Goal: Information Seeking & Learning: Check status

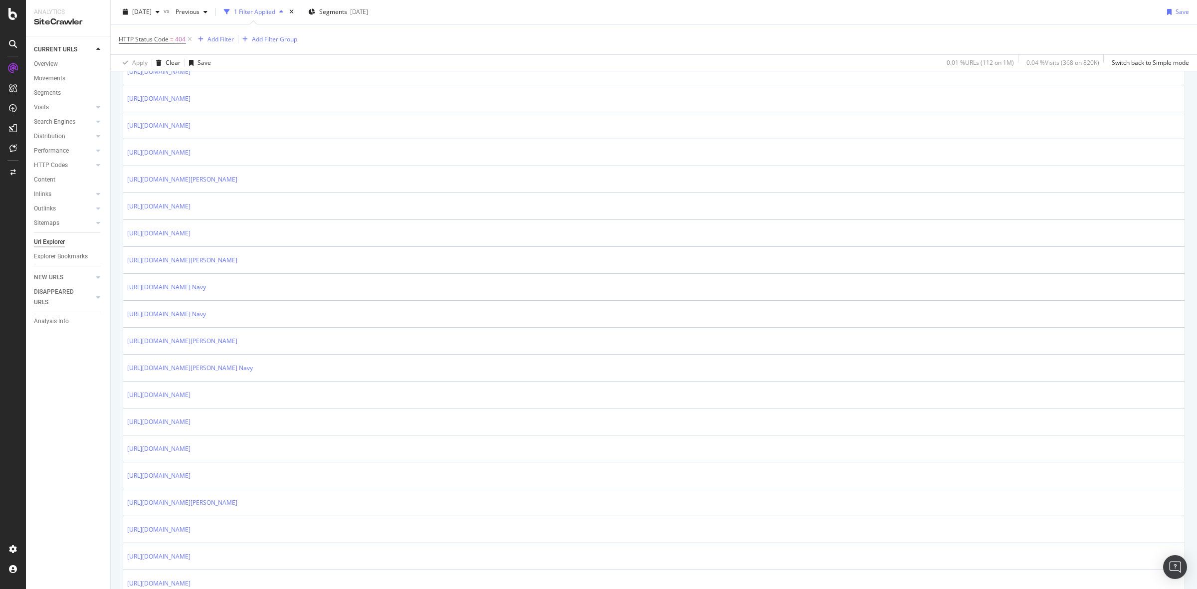
scroll to position [810, 0]
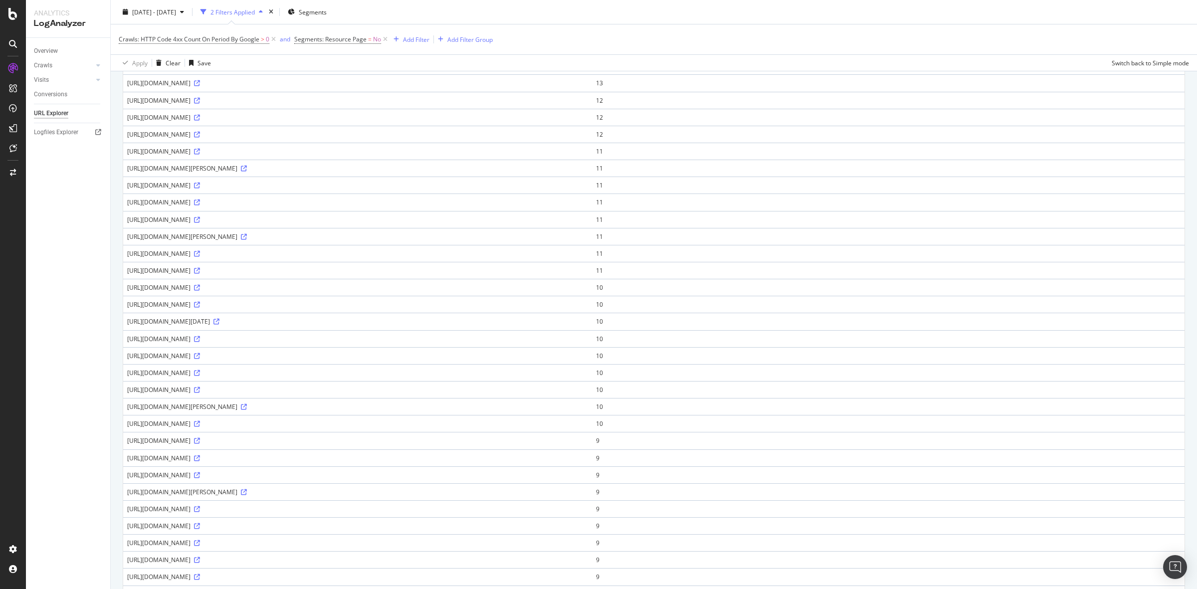
scroll to position [500, 0]
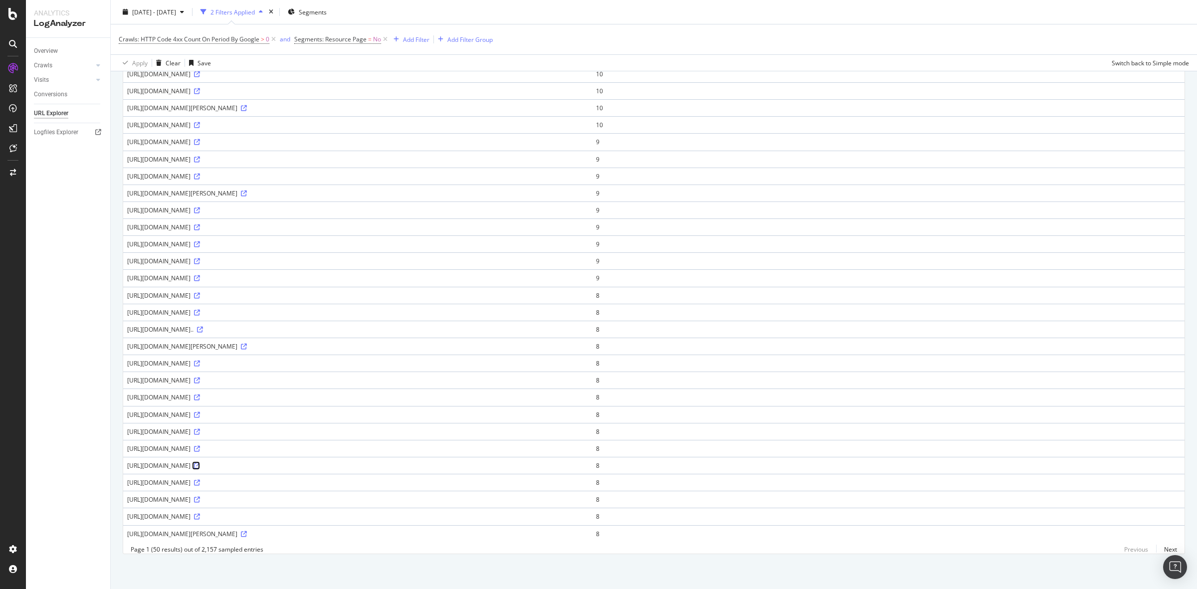
click at [200, 463] on icon at bounding box center [197, 466] width 6 height 6
click at [1160, 550] on link "Next" at bounding box center [1166, 549] width 21 height 14
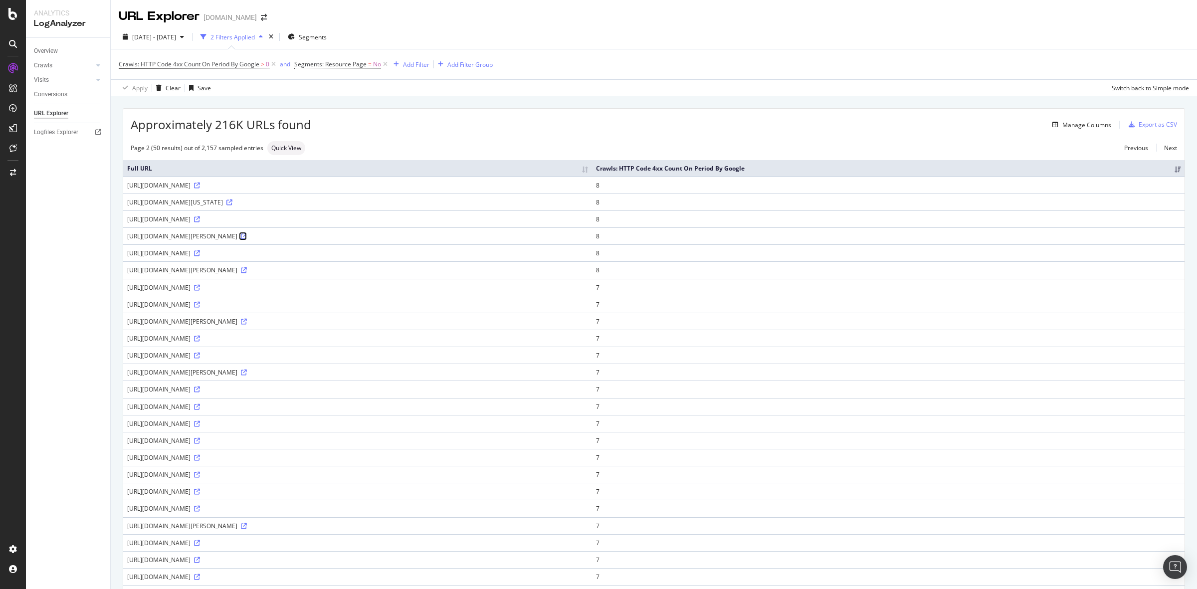
click at [247, 238] on icon at bounding box center [244, 236] width 6 height 6
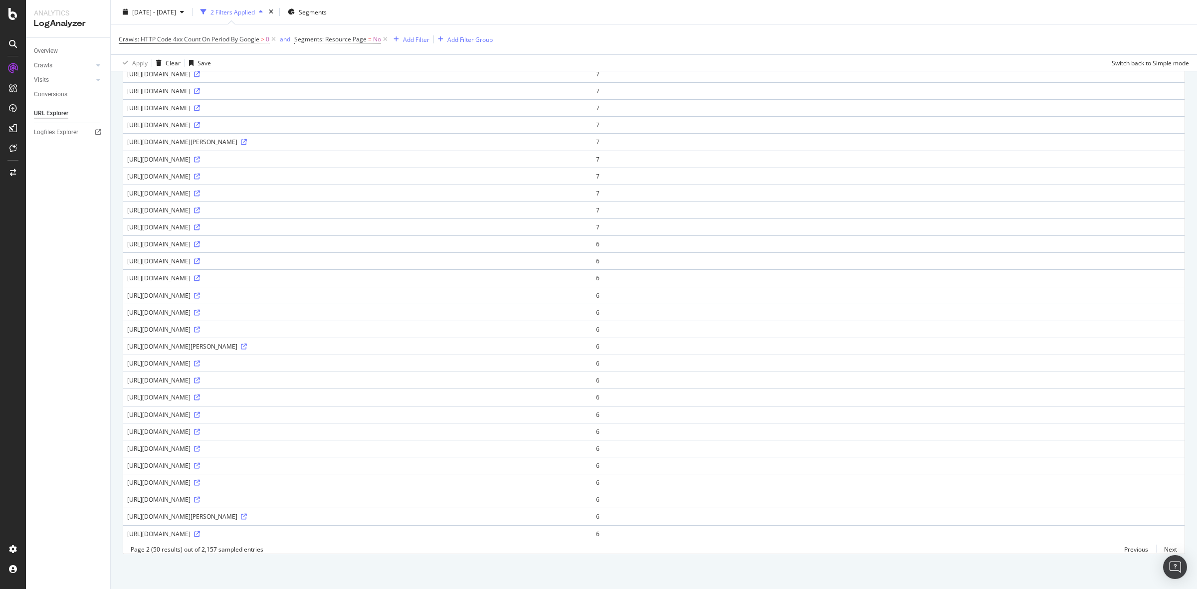
scroll to position [500, 0]
click at [200, 531] on icon at bounding box center [197, 534] width 6 height 6
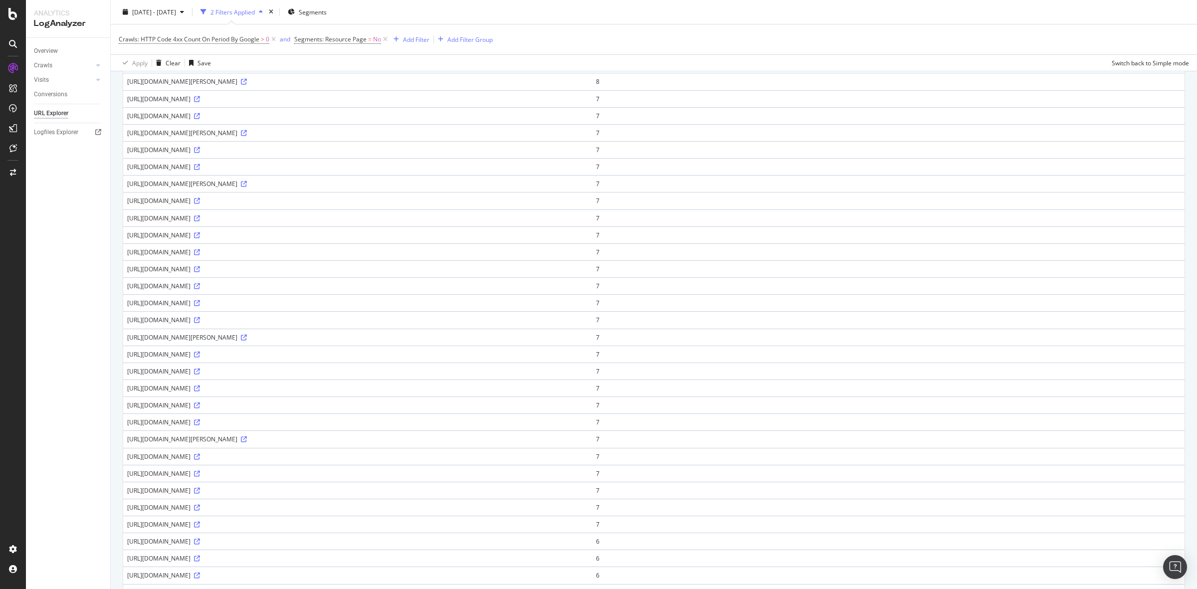
scroll to position [0, 0]
